Goal: Task Accomplishment & Management: Use online tool/utility

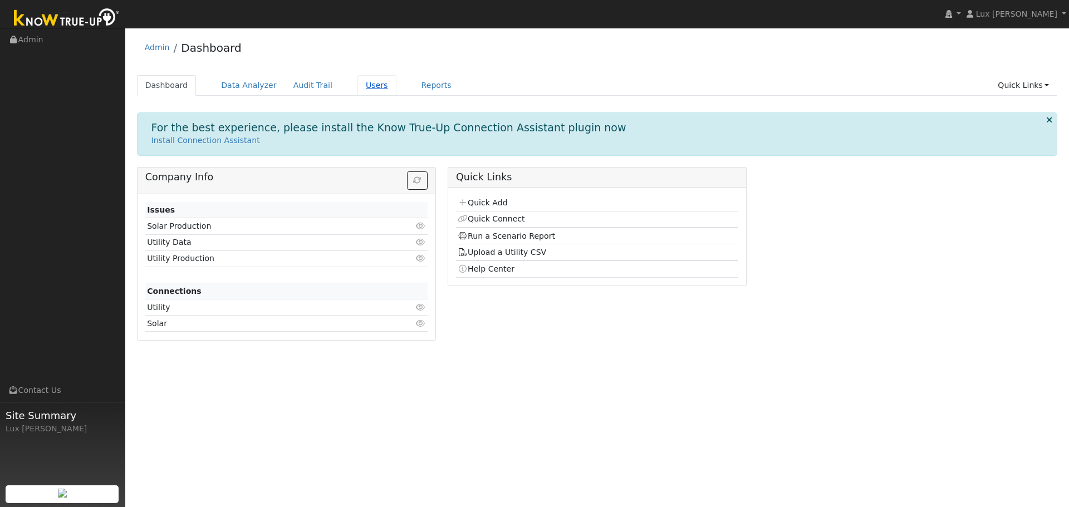
click at [360, 92] on link "Users" at bounding box center [376, 85] width 39 height 21
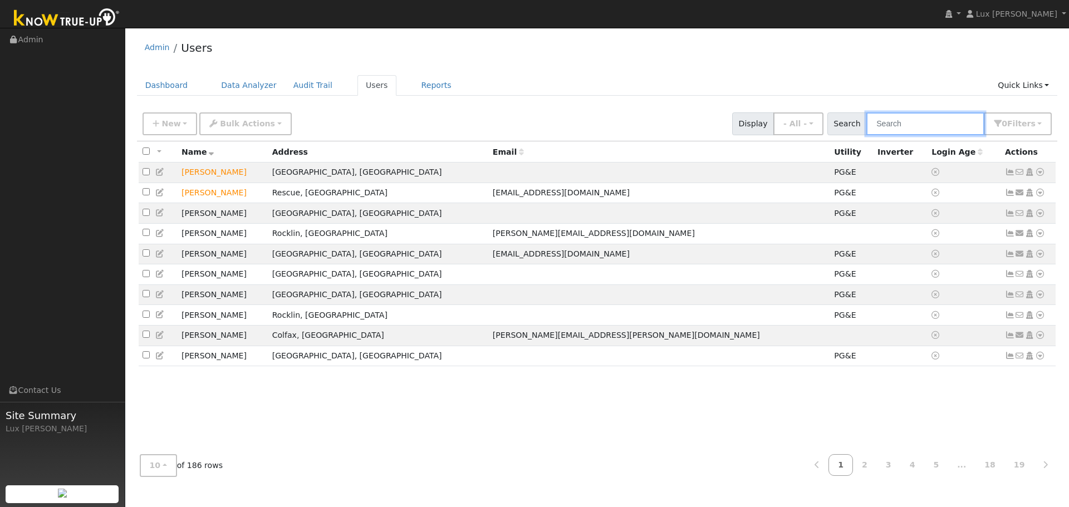
click at [920, 121] on input "text" at bounding box center [925, 123] width 118 height 23
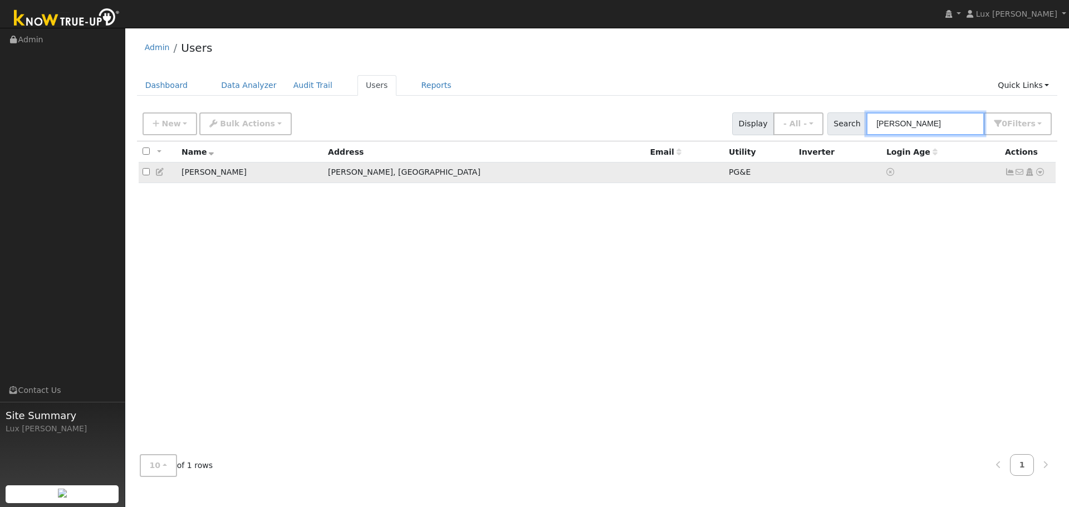
type input "[PERSON_NAME]"
click at [1041, 176] on icon at bounding box center [1040, 172] width 10 height 8
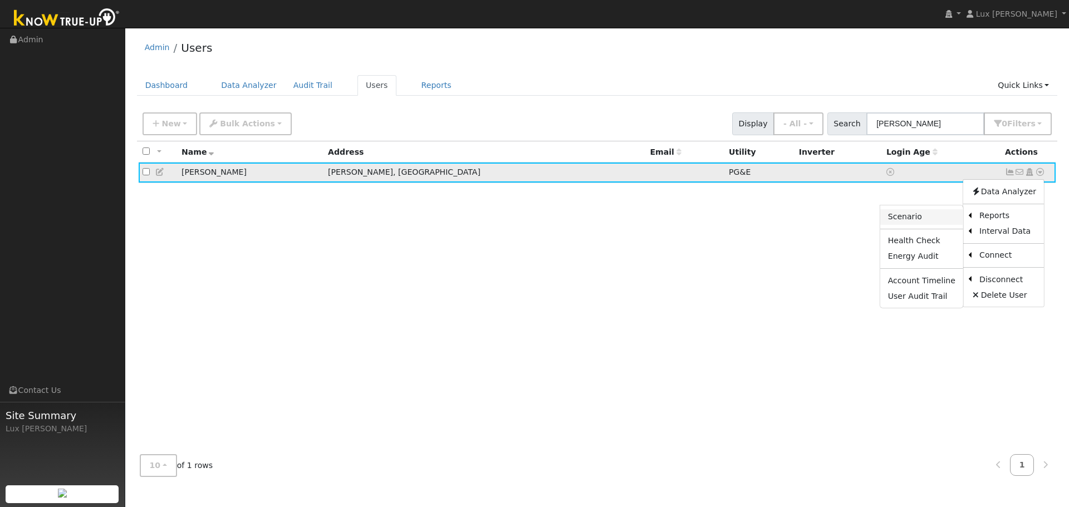
click at [919, 220] on link "Scenario" at bounding box center [921, 217] width 83 height 16
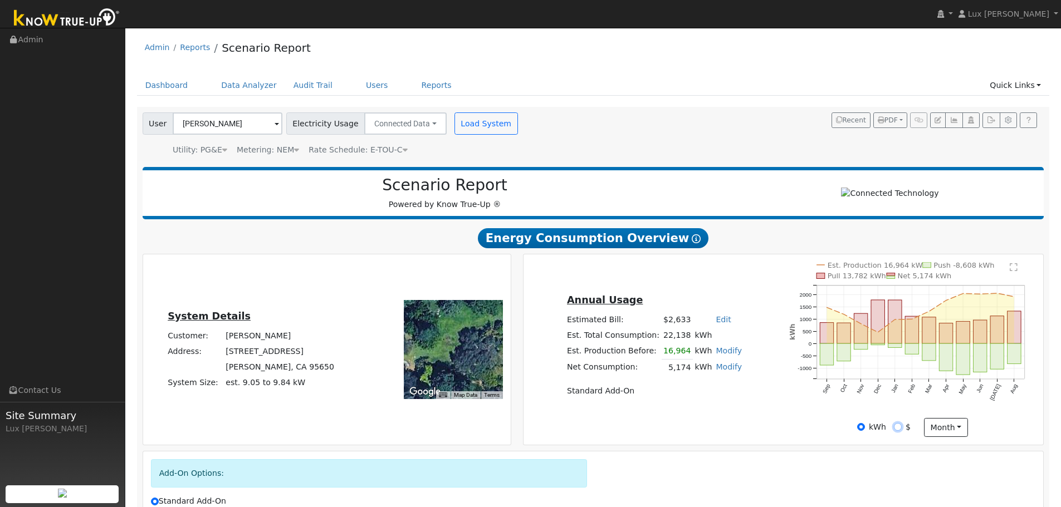
click at [899, 430] on input "$" at bounding box center [898, 427] width 8 height 8
radio input "true"
click at [862, 430] on input "kWh" at bounding box center [861, 427] width 8 height 8
radio input "true"
click at [899, 431] on input "$" at bounding box center [898, 427] width 8 height 8
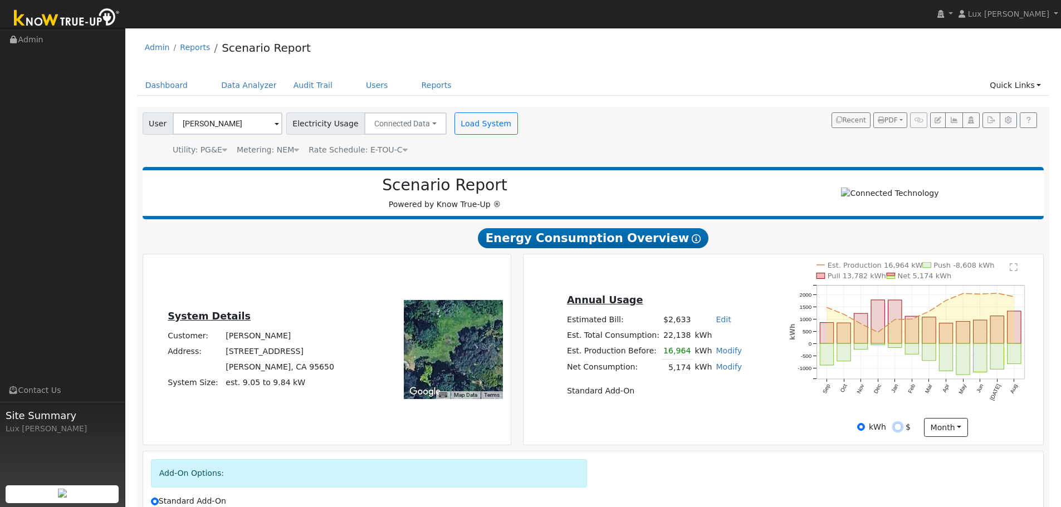
radio input "true"
click at [862, 430] on input "kWh" at bounding box center [861, 427] width 8 height 8
radio input "true"
drag, startPoint x: 972, startPoint y: 271, endPoint x: 954, endPoint y: 273, distance: 17.9
click at [954, 269] on text "Push -8,608 kWh" at bounding box center [964, 265] width 61 height 8
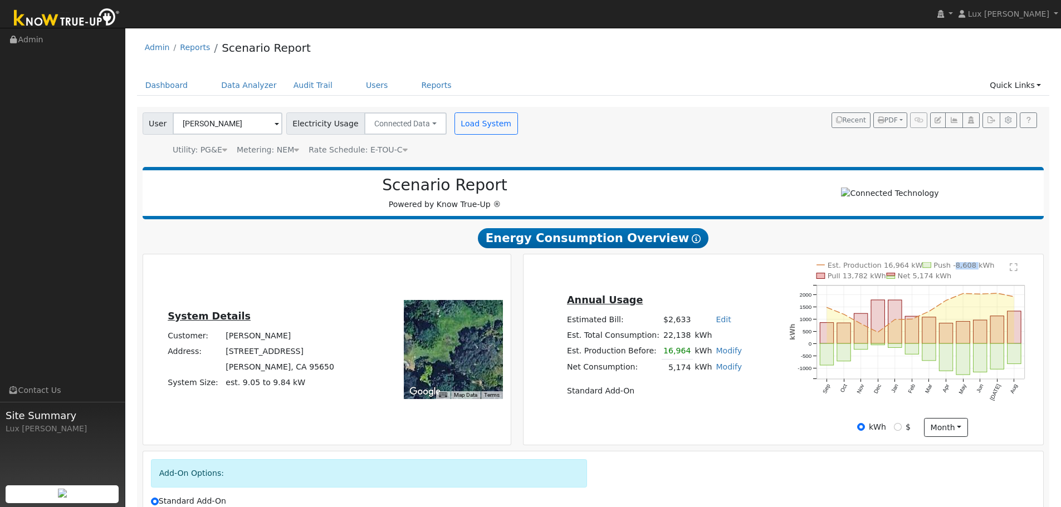
copy text "8,608"
click at [892, 431] on div "kWh $ month Day Month" at bounding box center [912, 427] width 258 height 19
click at [895, 431] on input "$" at bounding box center [898, 427] width 8 height 8
radio input "true"
click at [898, 431] on input "$" at bounding box center [898, 427] width 8 height 8
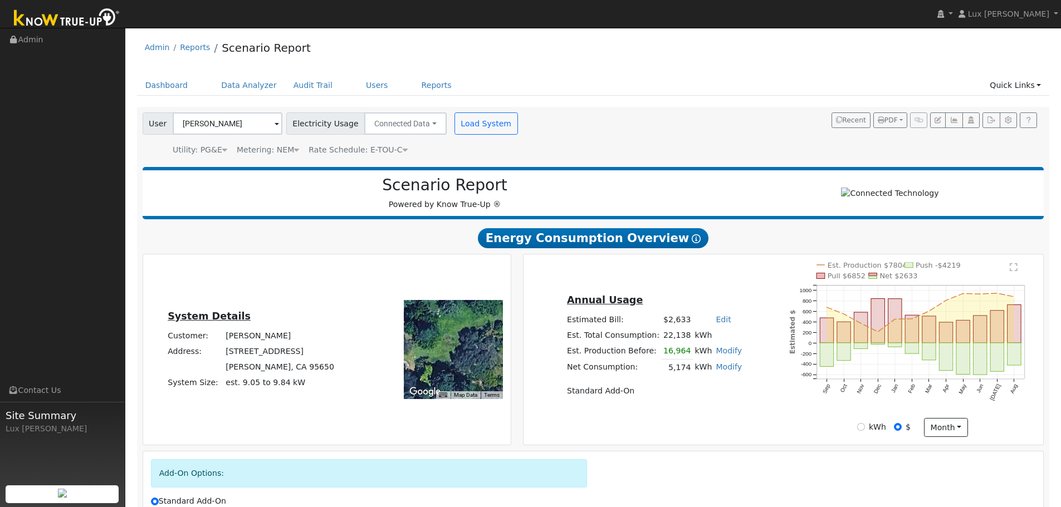
click at [867, 433] on div "kWh" at bounding box center [871, 427] width 29 height 12
click at [862, 426] on div "kWh $ month Day Month" at bounding box center [912, 427] width 258 height 19
click at [861, 431] on input "kWh" at bounding box center [861, 427] width 8 height 8
radio input "true"
drag, startPoint x: 895, startPoint y: 431, endPoint x: 882, endPoint y: 430, distance: 12.8
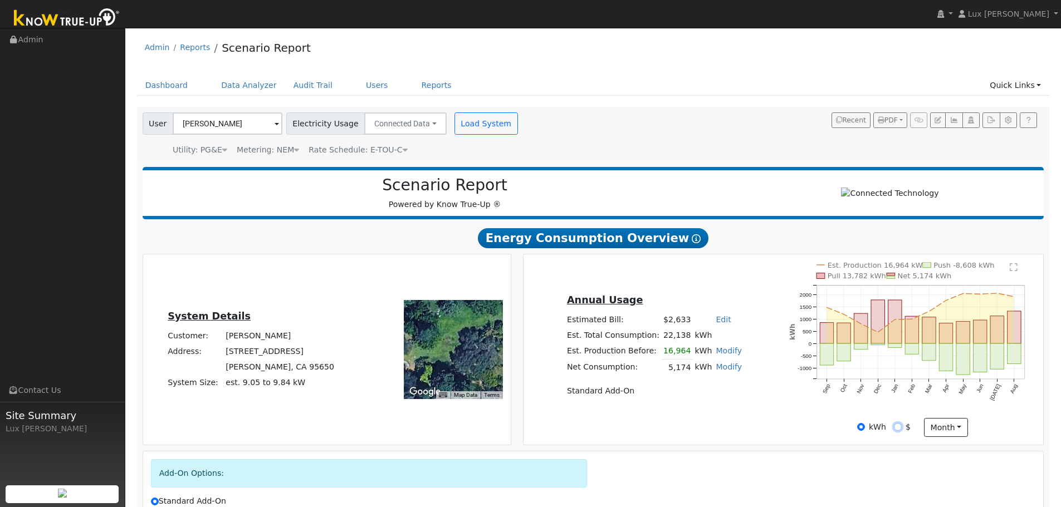
click at [895, 431] on input "$" at bounding box center [898, 427] width 8 height 8
radio input "true"
click at [860, 431] on input "kWh" at bounding box center [861, 427] width 8 height 8
radio input "true"
click at [898, 428] on input "$" at bounding box center [898, 427] width 8 height 8
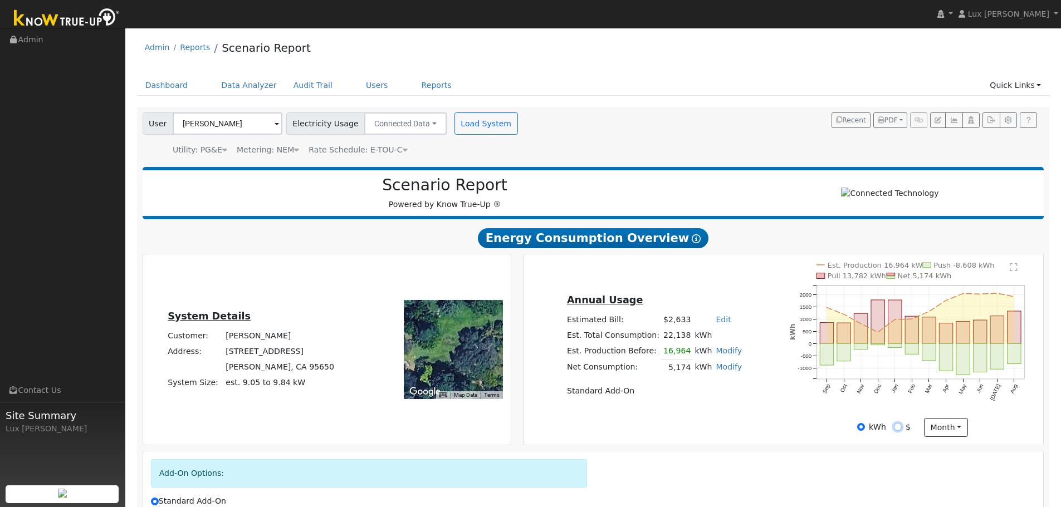
radio input "true"
click at [863, 431] on input "kWh" at bounding box center [861, 427] width 8 height 8
radio input "true"
radio input "false"
